Goal: Information Seeking & Learning: Understand process/instructions

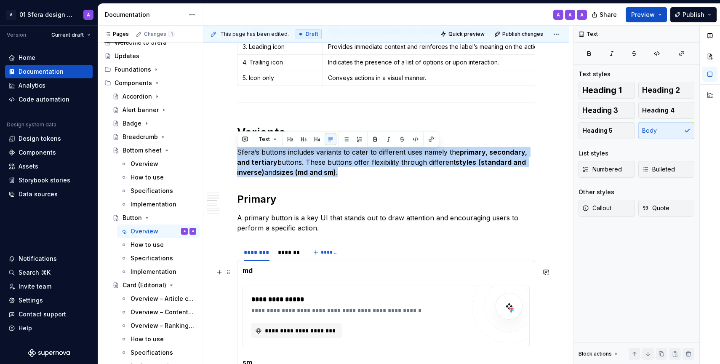
scroll to position [465, 0]
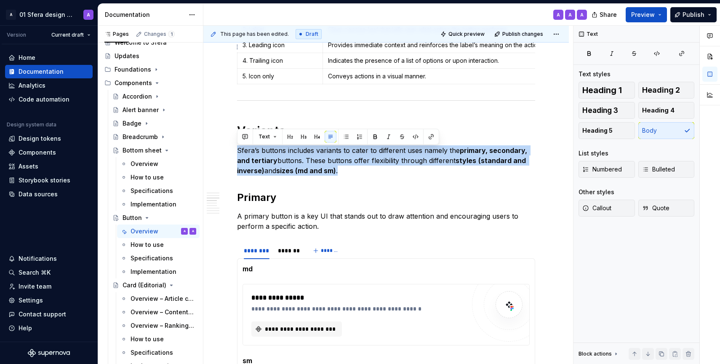
type textarea "*"
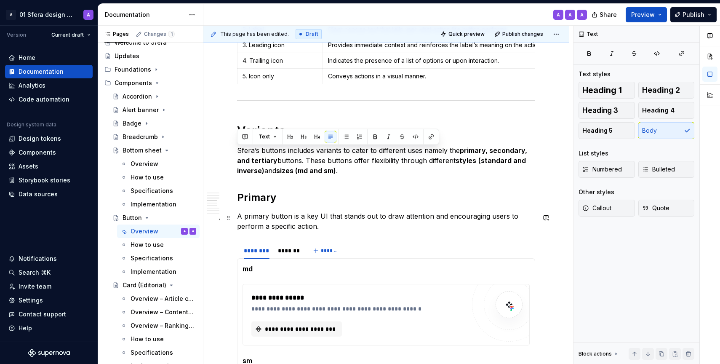
click at [322, 225] on p "A primary button is a key UI that stands out to draw attention and encouraging …" at bounding box center [386, 221] width 298 height 20
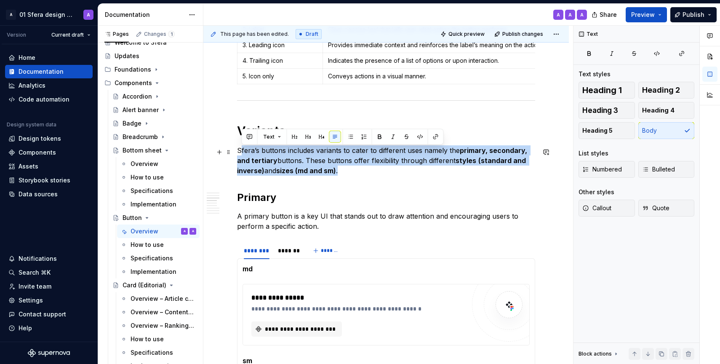
drag, startPoint x: 349, startPoint y: 170, endPoint x: 241, endPoint y: 150, distance: 110.1
click at [240, 150] on p "Sfera’s buttons includes variants to cater to different uses namely the primary…" at bounding box center [386, 160] width 298 height 30
drag, startPoint x: 237, startPoint y: 152, endPoint x: 350, endPoint y: 170, distance: 115.2
click at [350, 170] on p "Sfera’s buttons includes variants to cater to different uses namely the primary…" at bounding box center [386, 160] width 298 height 30
paste div
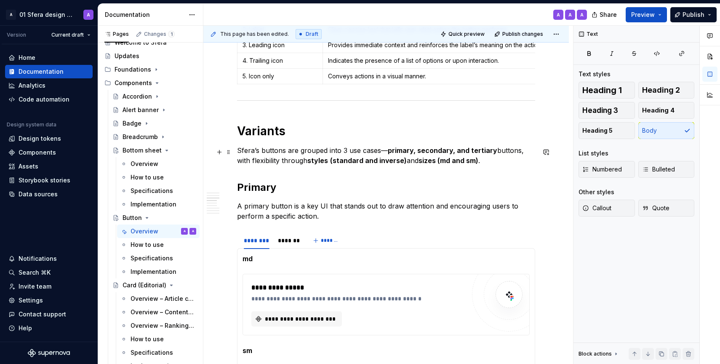
click at [278, 163] on p "Sfera’s buttons are grouped into 3 use cases— primary, secondary, and tertiary …" at bounding box center [386, 155] width 298 height 20
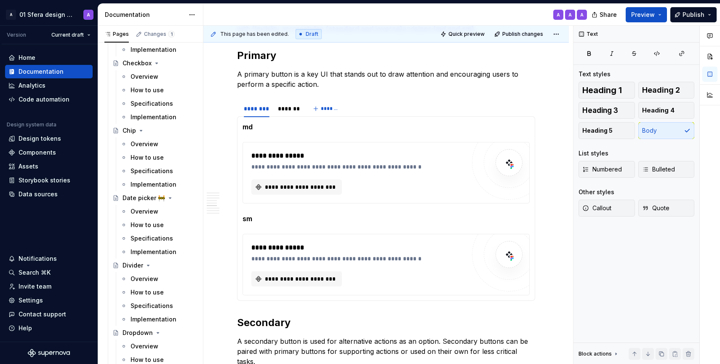
scroll to position [360, 0]
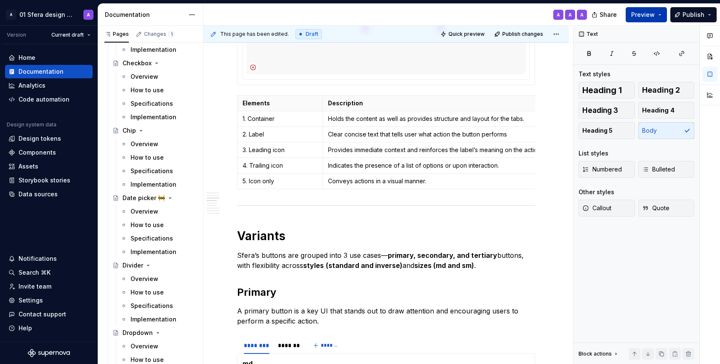
click at [655, 11] on span "Preview" at bounding box center [643, 15] width 24 height 8
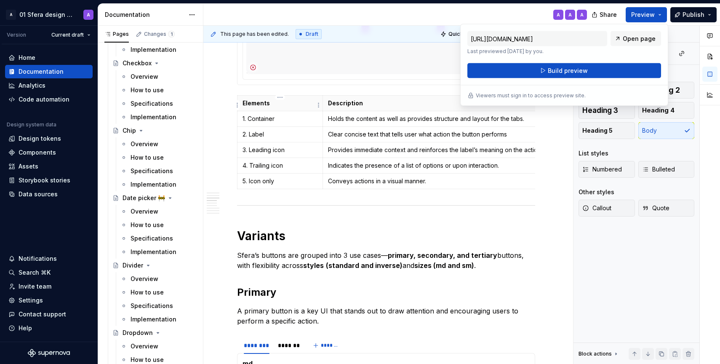
type textarea "*"
